Goal: Communication & Community: Answer question/provide support

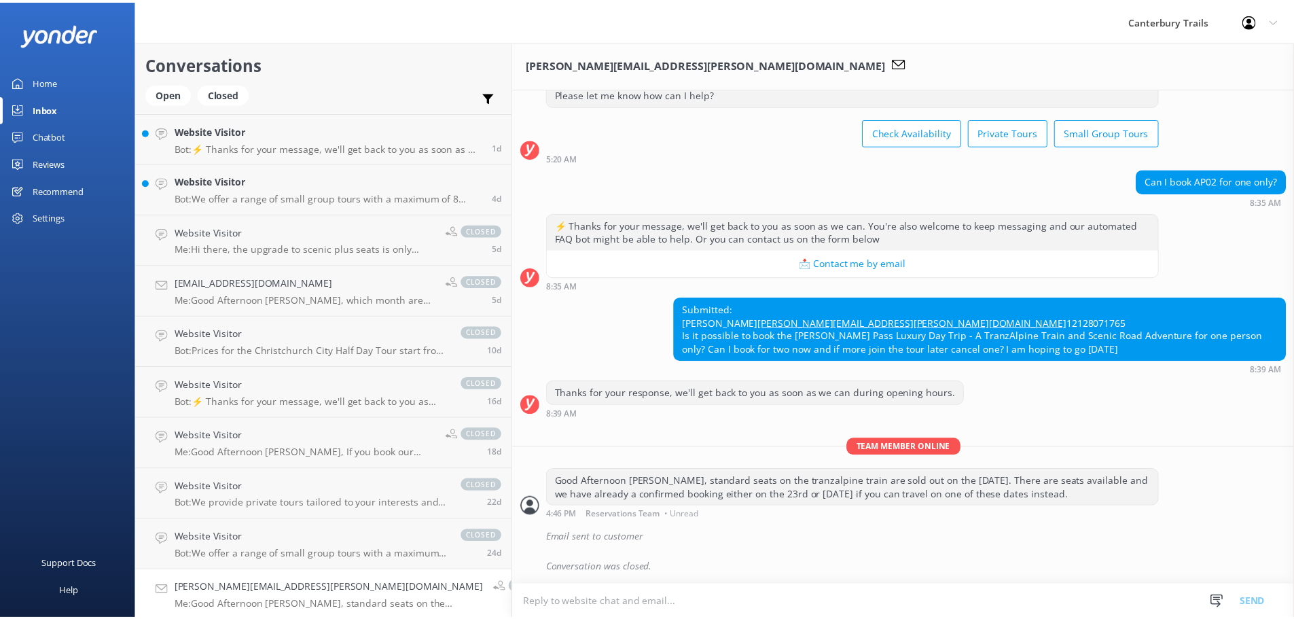
scroll to position [83, 0]
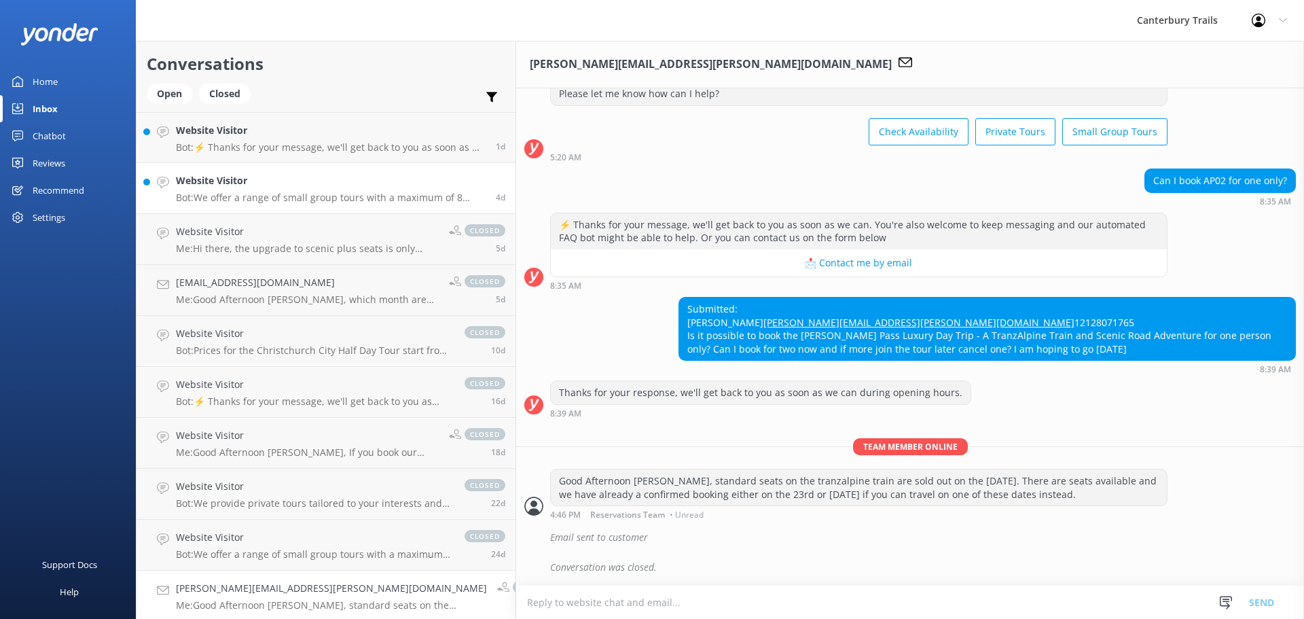
click at [218, 209] on link "Website Visitor Bot: We offer a range of small group tours with a maximum of 8 …" at bounding box center [326, 188] width 379 height 51
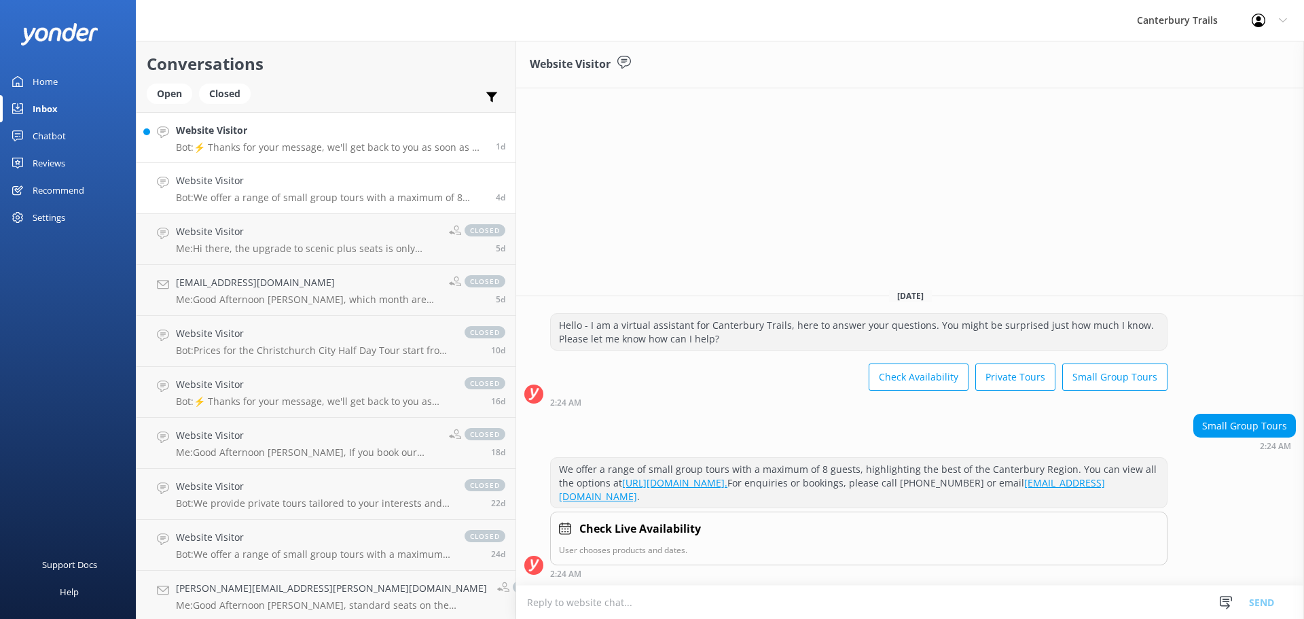
click at [244, 129] on h4 "Website Visitor" at bounding box center [331, 130] width 310 height 15
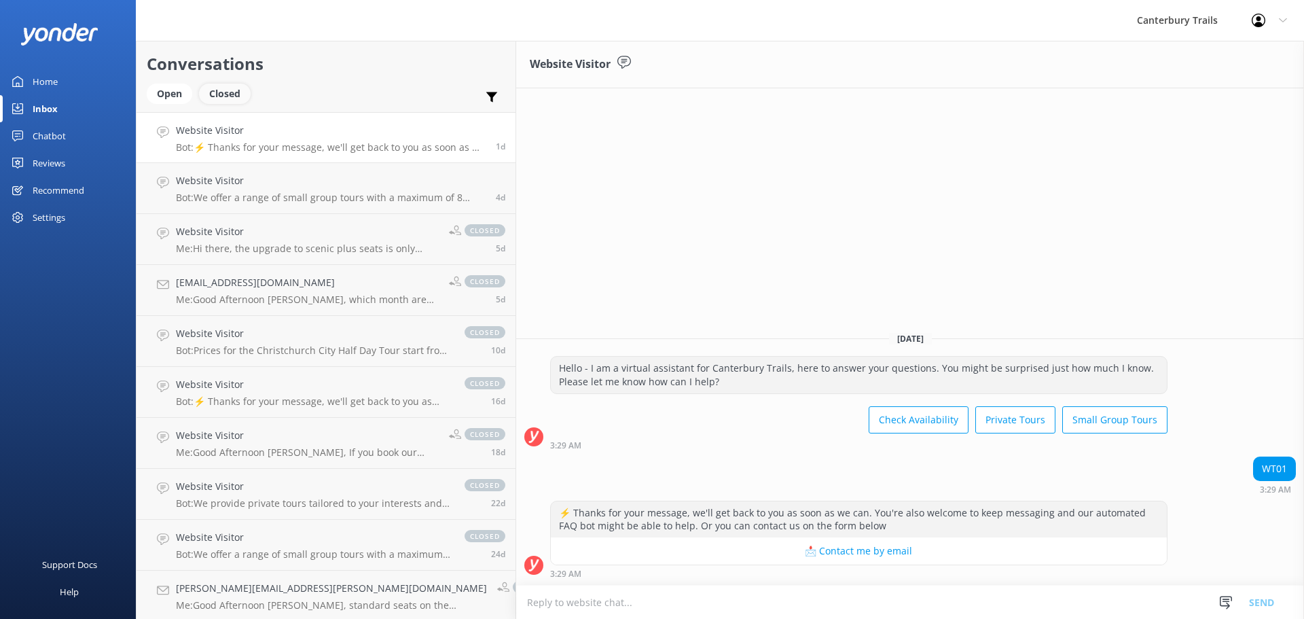
click at [230, 90] on div "Closed" at bounding box center [225, 94] width 52 height 20
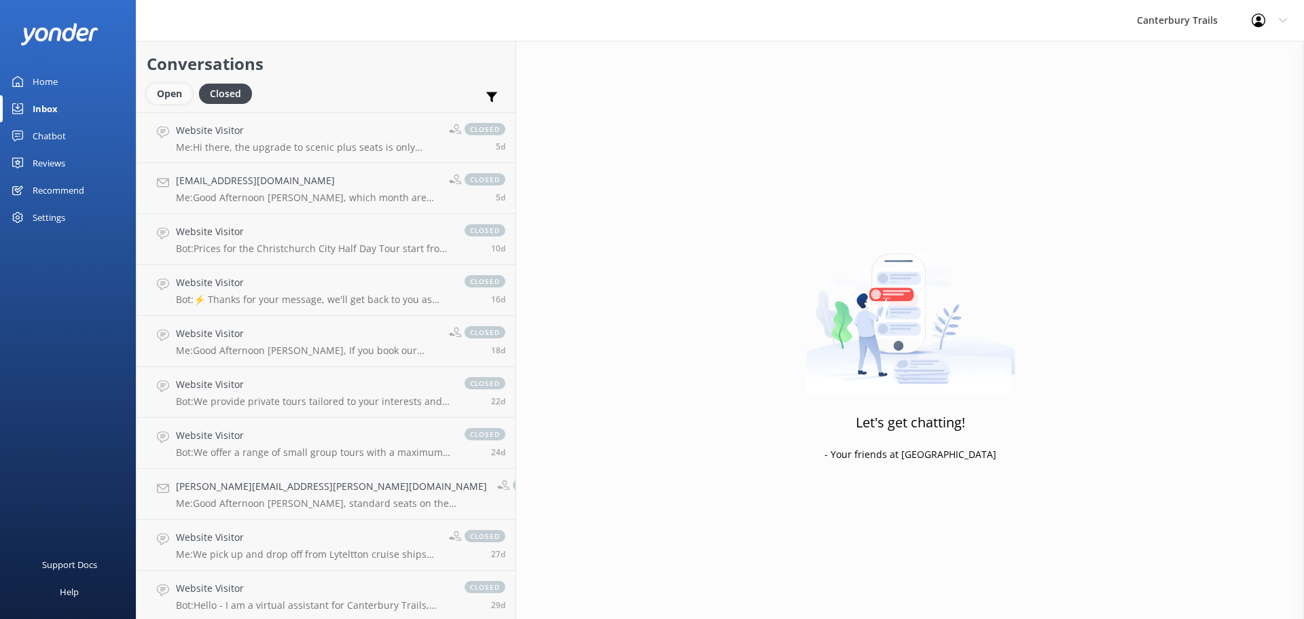
click at [167, 97] on div "Open" at bounding box center [170, 94] width 46 height 20
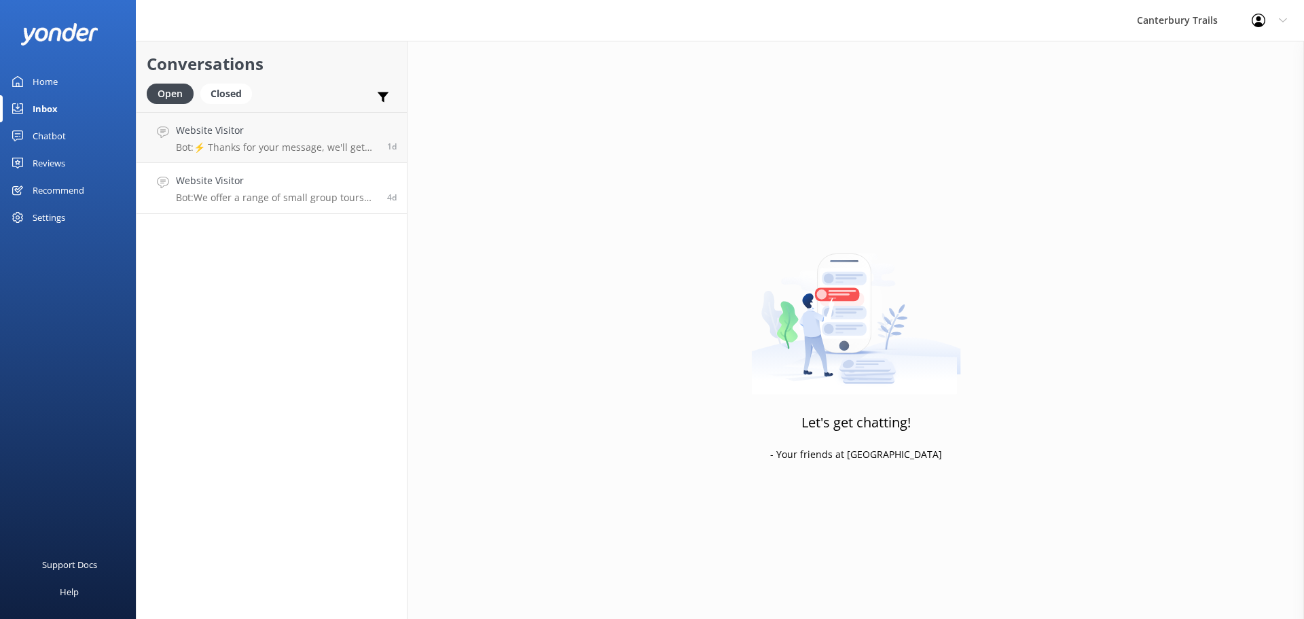
click at [223, 196] on p "Bot: We offer a range of small group tours with a maximum of 8 guests, highligh…" at bounding box center [276, 198] width 201 height 12
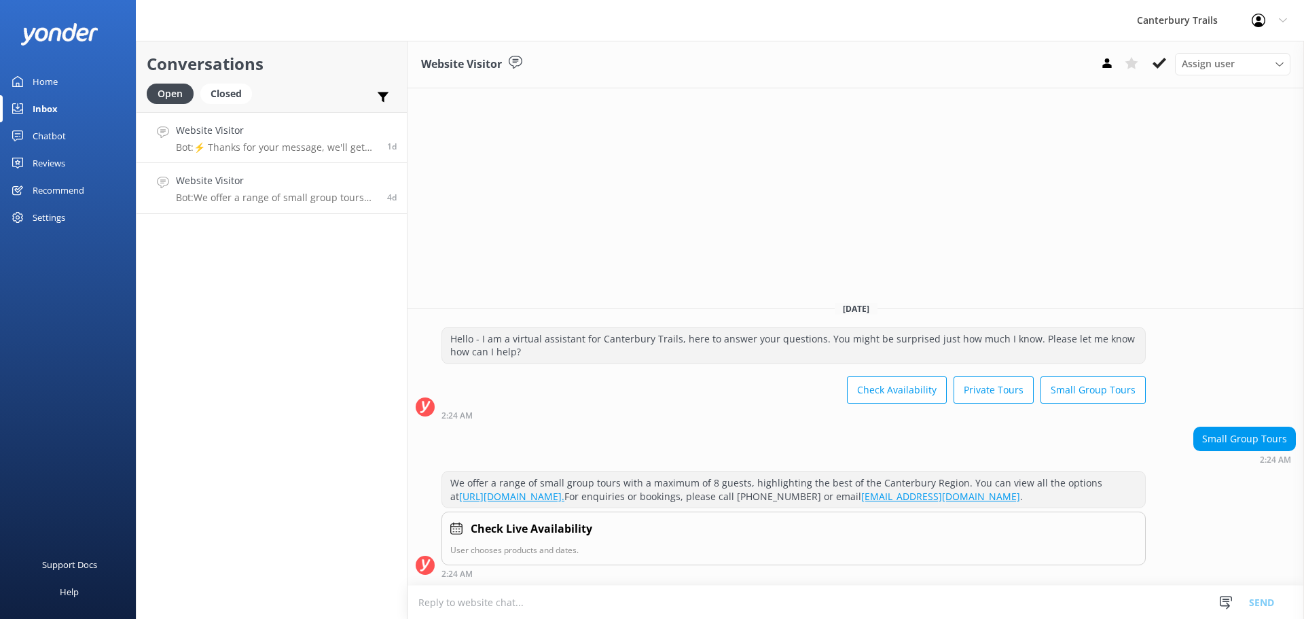
click at [224, 142] on p "Bot: ⚡ Thanks for your message, we'll get back to you as soon as we can. You're…" at bounding box center [276, 147] width 201 height 12
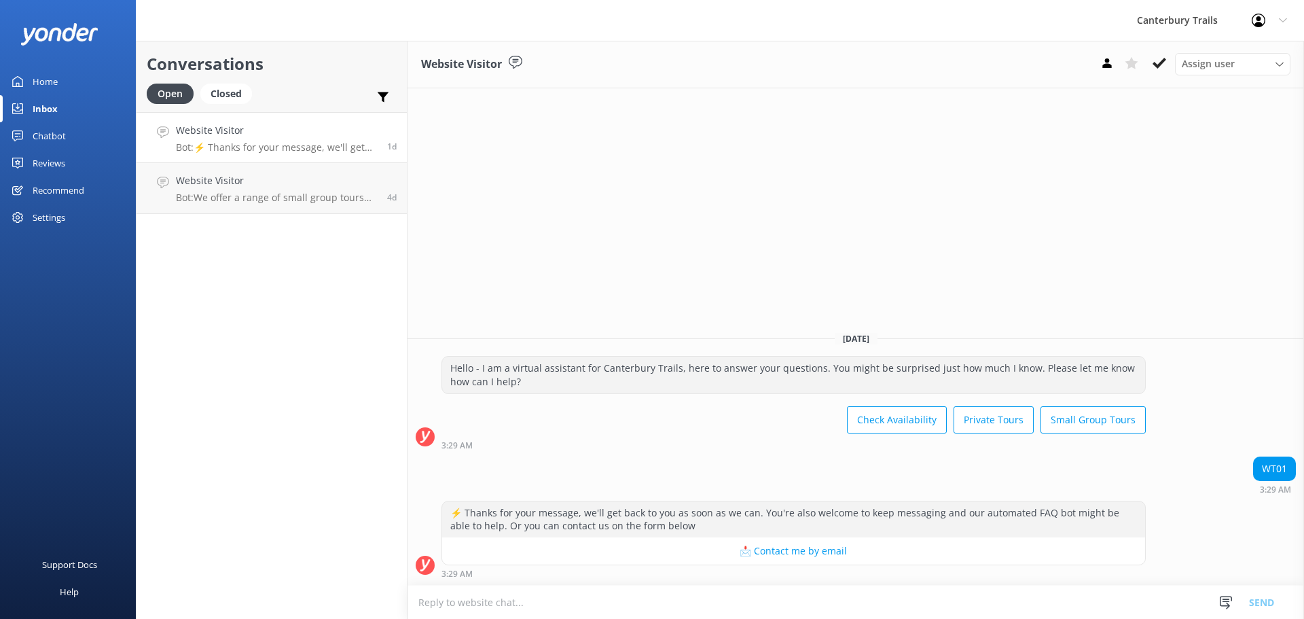
click at [834, 556] on button "📩 Contact me by email" at bounding box center [793, 550] width 703 height 27
click at [324, 136] on h4 "Website Visitor" at bounding box center [276, 130] width 201 height 15
click at [300, 139] on div "Website Visitor Bot: ⚡ Thanks for your message, we'll get back to you as soon a…" at bounding box center [276, 137] width 201 height 29
click at [230, 199] on p "Bot: We offer a range of small group tours with a maximum of 8 guests, highligh…" at bounding box center [276, 198] width 201 height 12
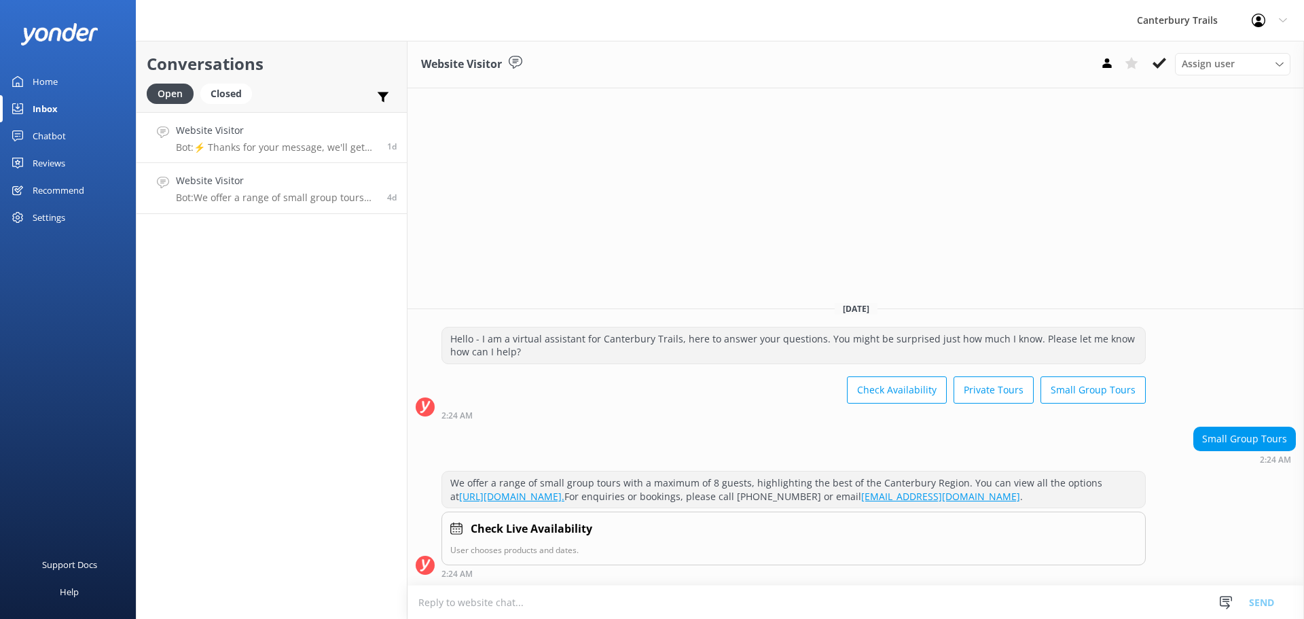
click at [232, 141] on p "Bot: ⚡ Thanks for your message, we'll get back to you as soon as we can. You're…" at bounding box center [276, 147] width 201 height 12
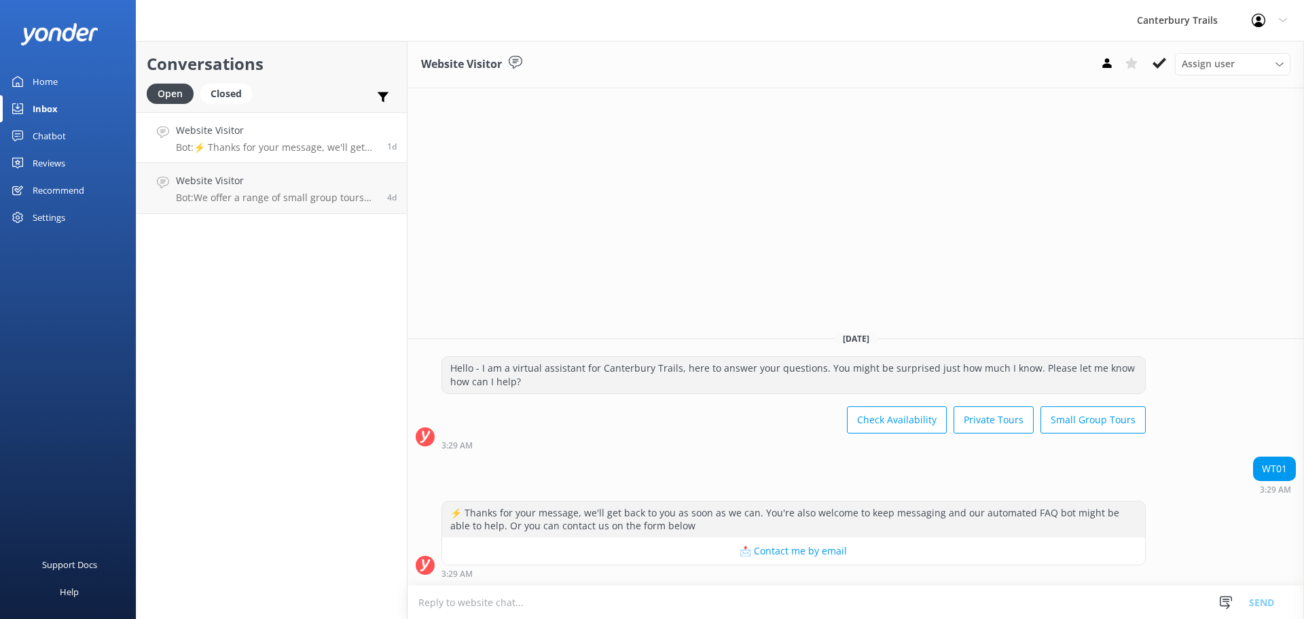
drag, startPoint x: 261, startPoint y: 134, endPoint x: 1157, endPoint y: 86, distance: 897.1
click at [1158, 107] on div "Website Visitor Assign user [PERSON_NAME] Reservations Team [DATE] Hello - I am…" at bounding box center [856, 330] width 897 height 578
drag, startPoint x: 1166, startPoint y: 67, endPoint x: 1011, endPoint y: 90, distance: 156.6
click at [1166, 67] on button at bounding box center [1159, 63] width 24 height 20
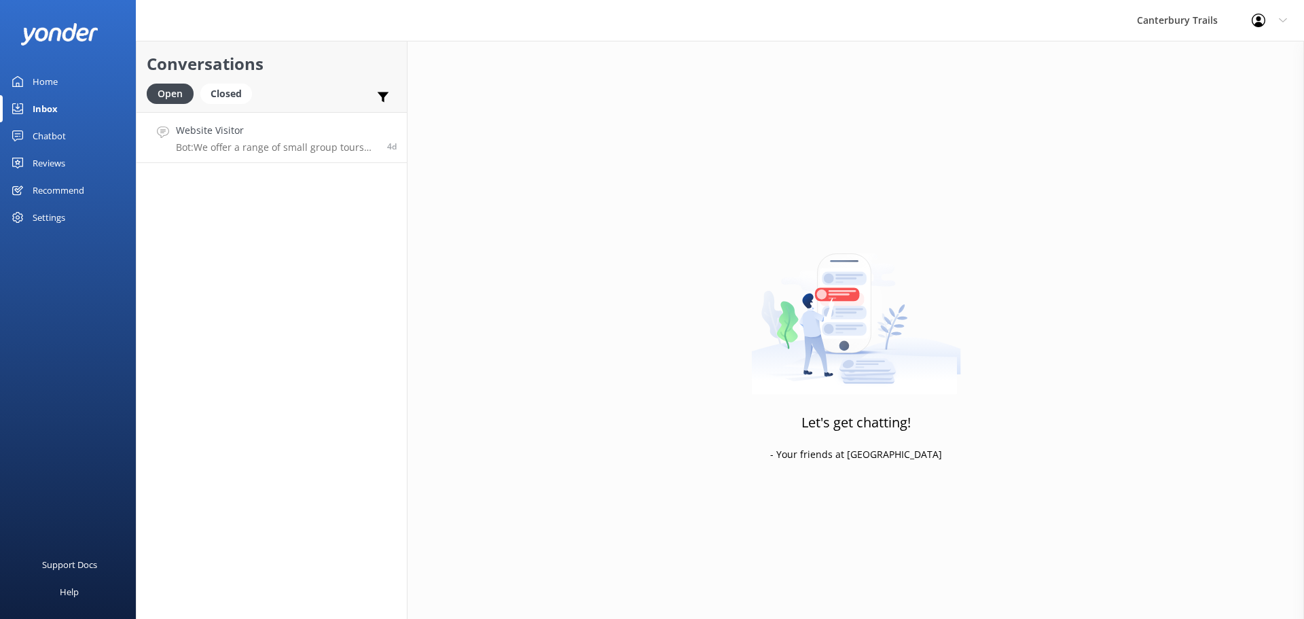
drag, startPoint x: 295, startPoint y: 141, endPoint x: 328, endPoint y: 136, distance: 32.9
click at [295, 139] on div "Website Visitor Bot: We offer a range of small group tours with a maximum of 8 …" at bounding box center [276, 137] width 201 height 29
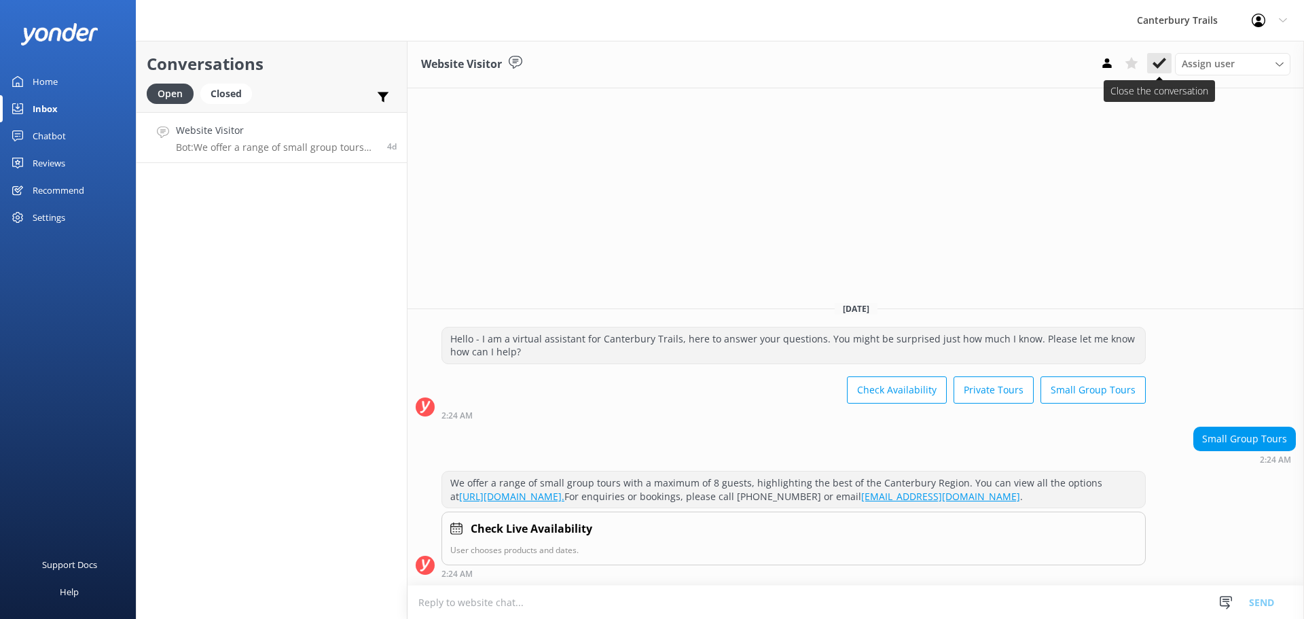
click at [1168, 62] on button at bounding box center [1159, 63] width 24 height 20
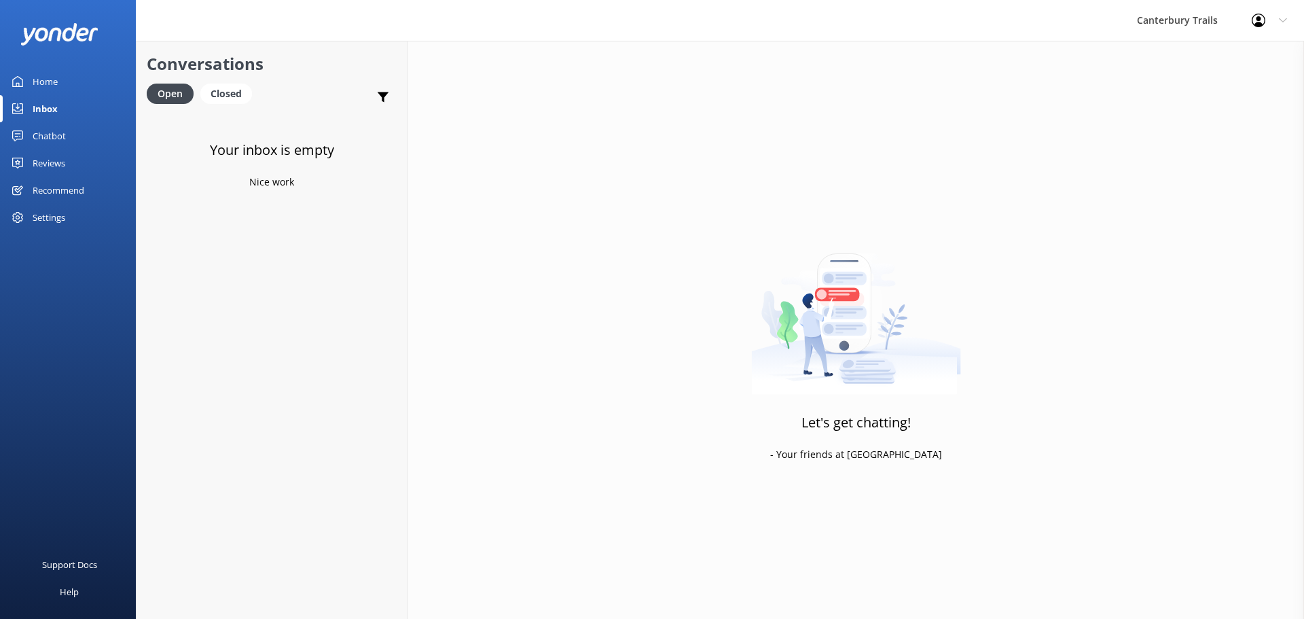
click at [37, 77] on div "Home" at bounding box center [45, 81] width 25 height 27
